Goal: Task Accomplishment & Management: Manage account settings

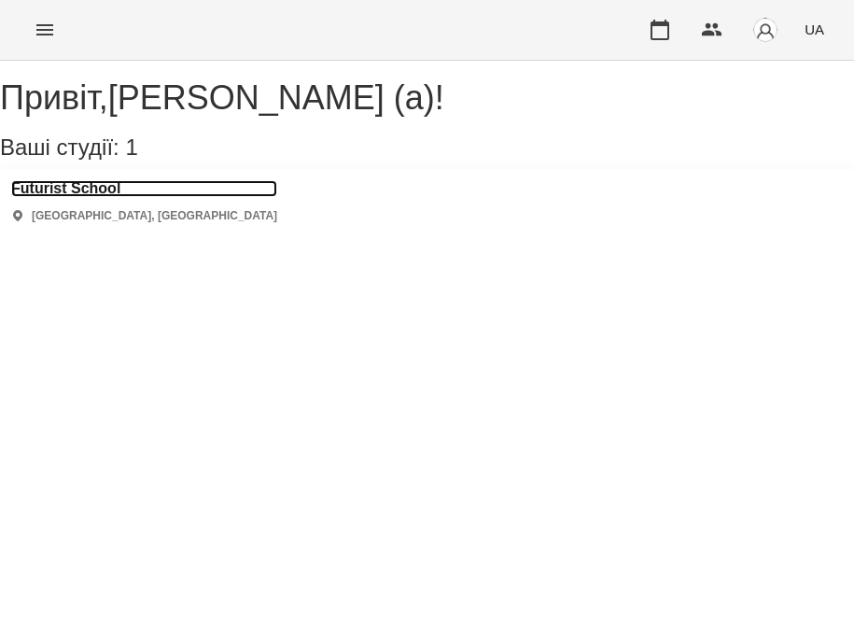
click at [74, 197] on h3 "Futurist School" at bounding box center [144, 188] width 266 height 17
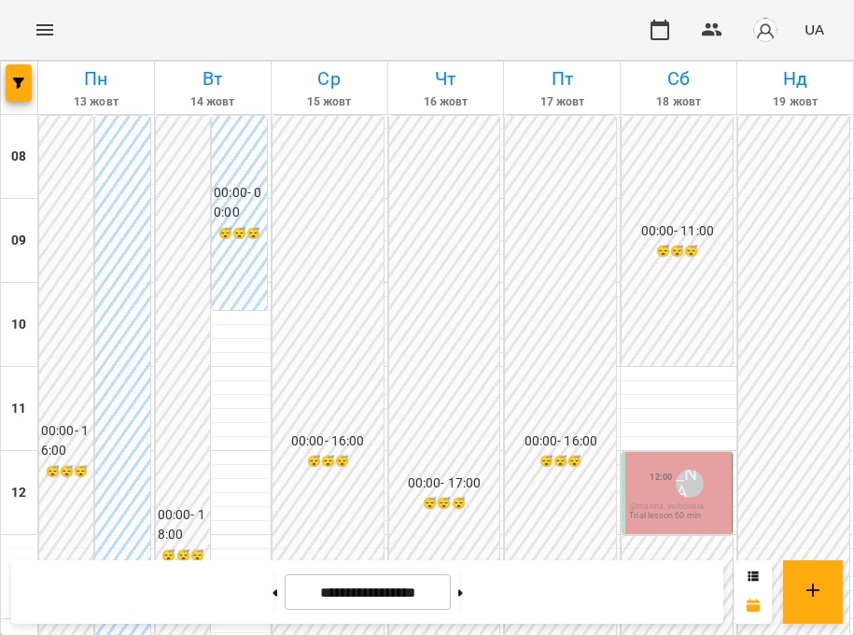
scroll to position [695, 0]
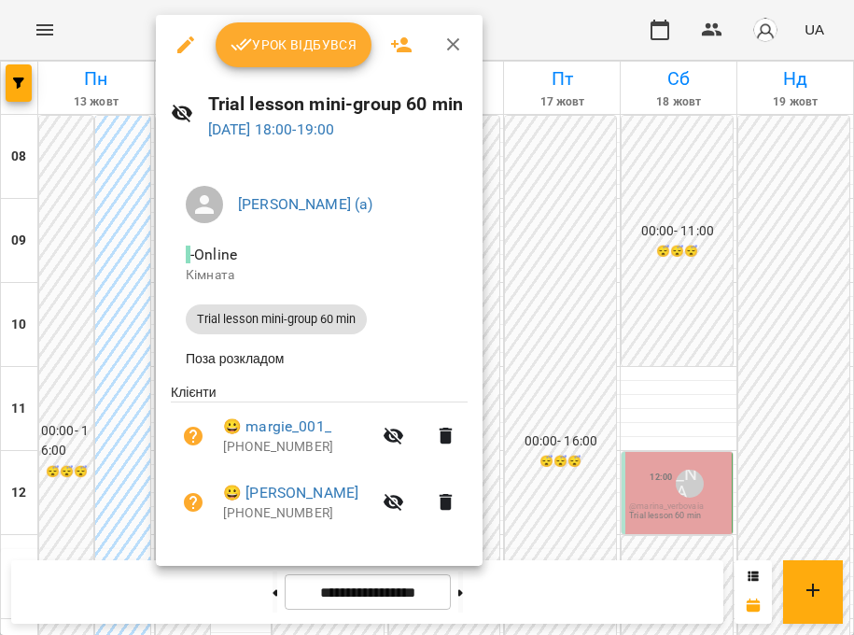
click at [526, 396] on div at bounding box center [427, 317] width 854 height 635
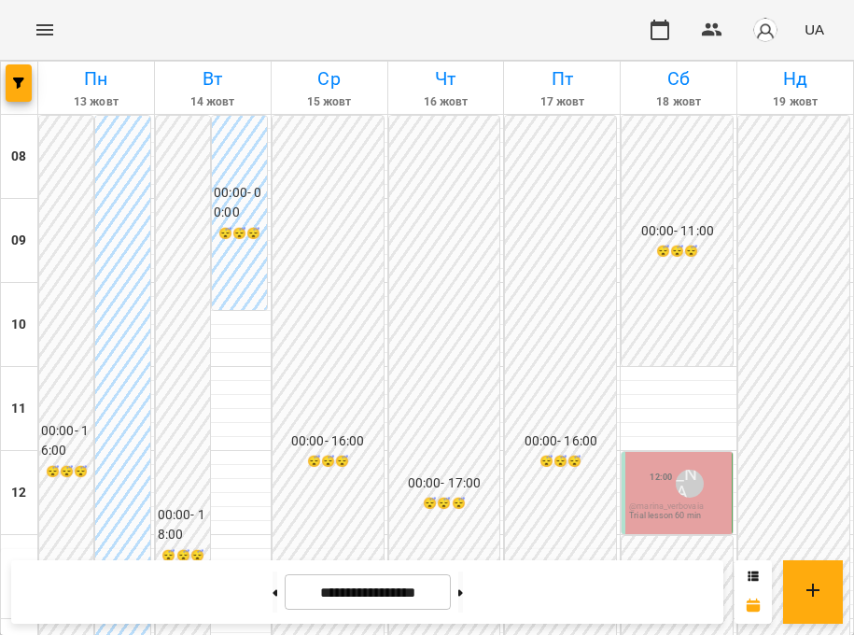
scroll to position [492, 0]
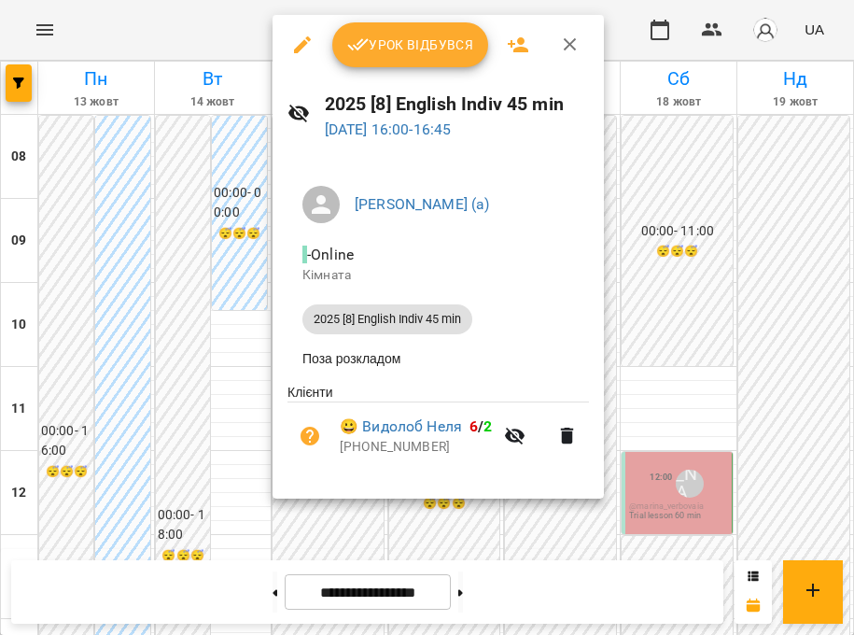
click at [650, 385] on div at bounding box center [427, 317] width 854 height 635
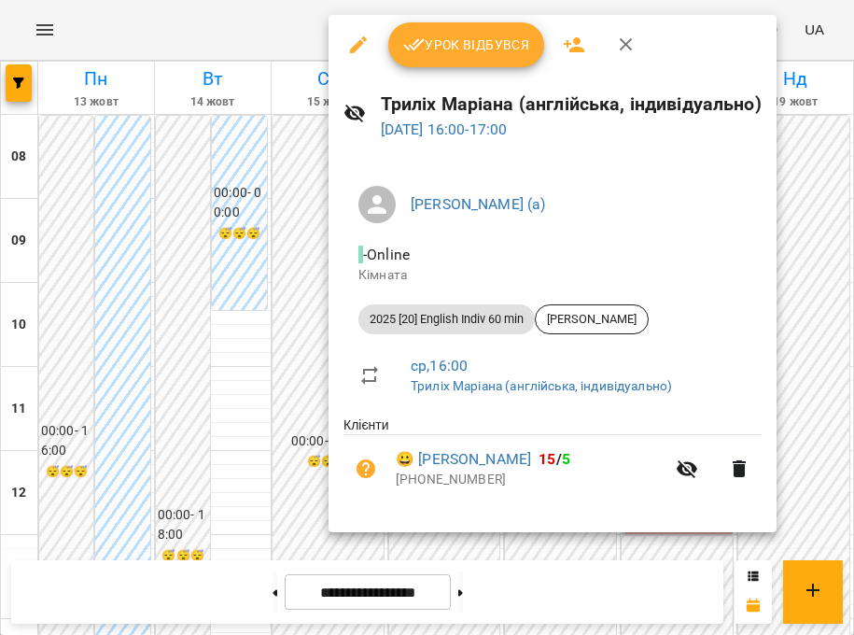
click at [279, 407] on div at bounding box center [427, 317] width 854 height 635
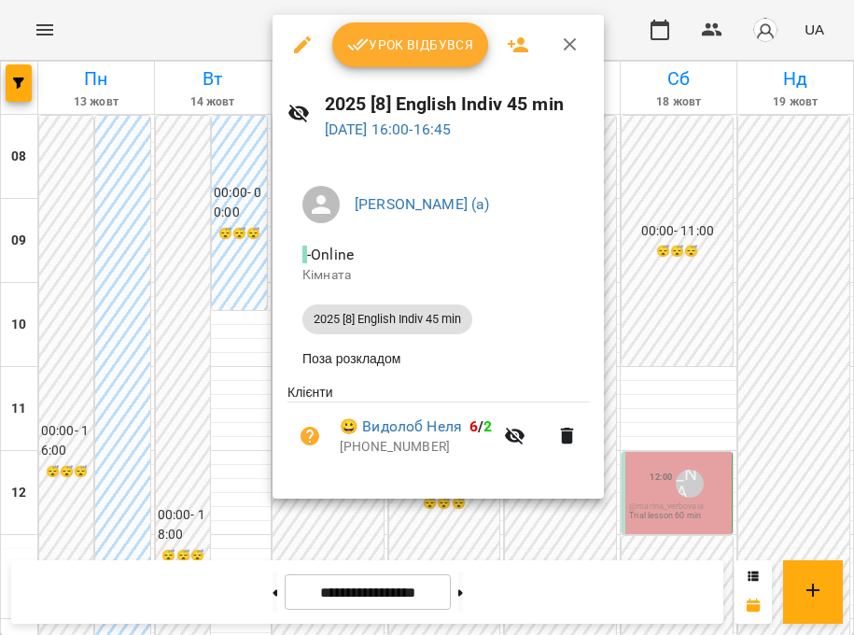
click at [247, 398] on div at bounding box center [427, 317] width 854 height 635
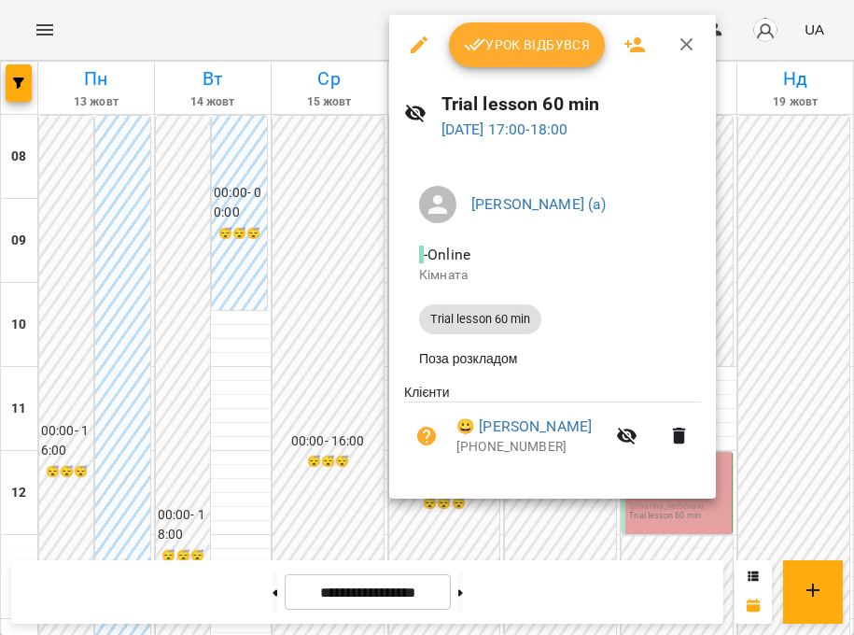
click at [347, 430] on div at bounding box center [427, 317] width 854 height 635
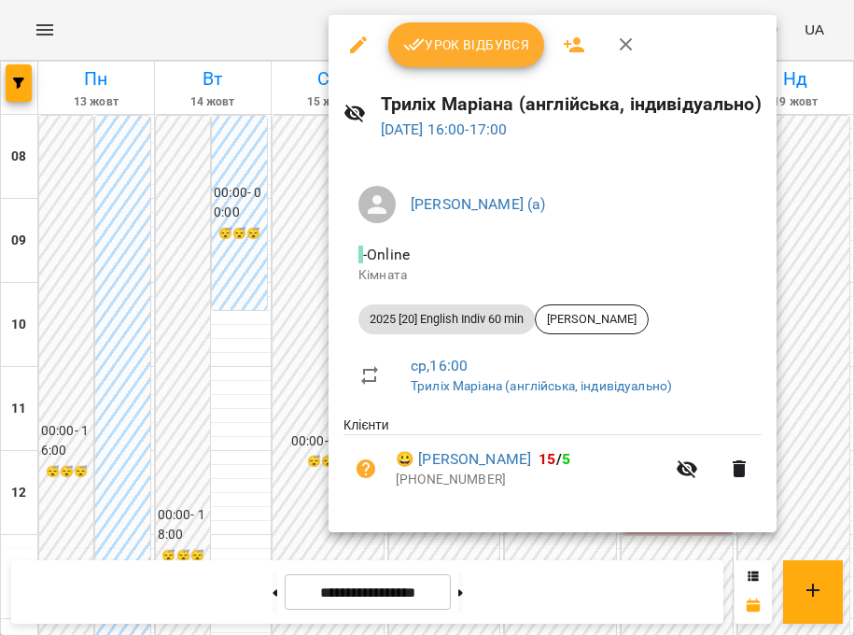
click at [294, 323] on div at bounding box center [427, 317] width 854 height 635
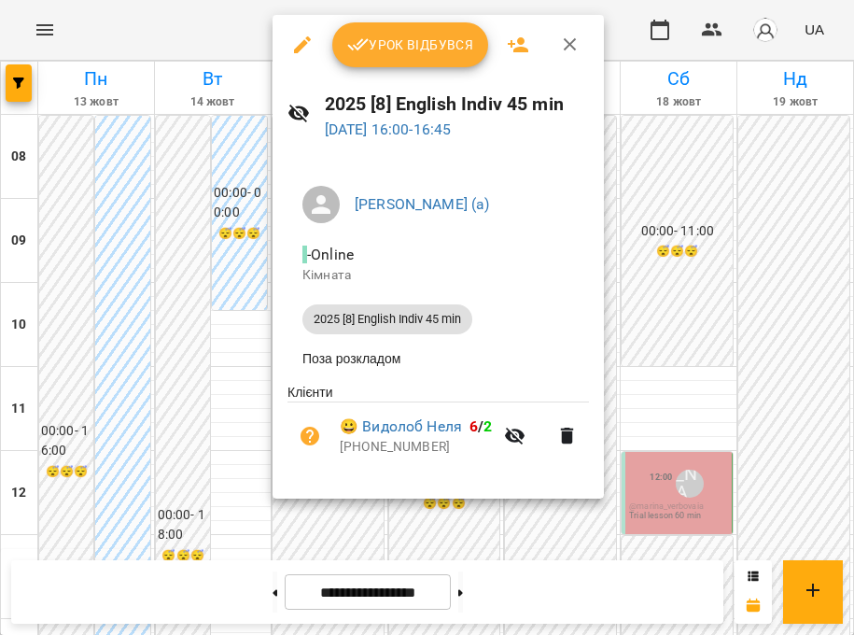
click at [219, 354] on div at bounding box center [427, 317] width 854 height 635
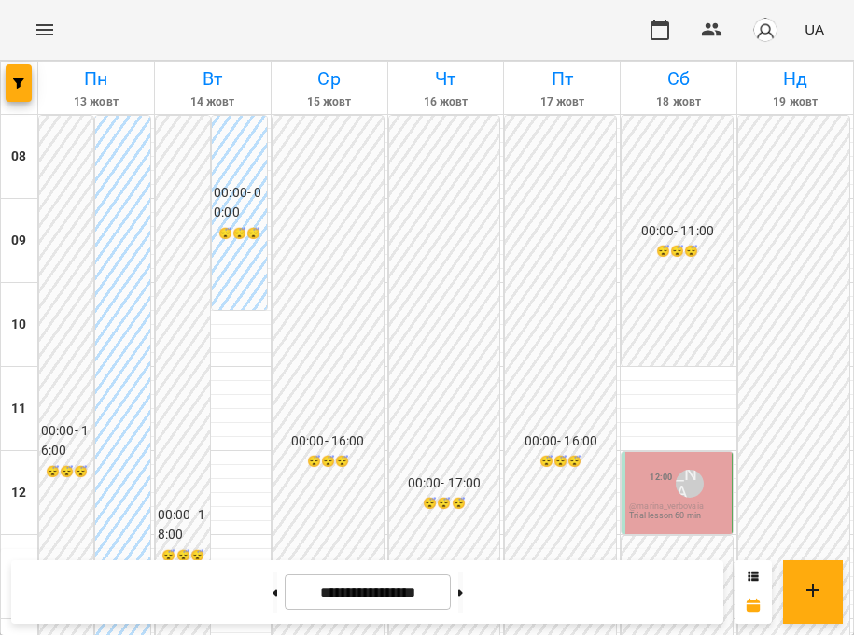
scroll to position [574, 0]
